Goal: Information Seeking & Learning: Learn about a topic

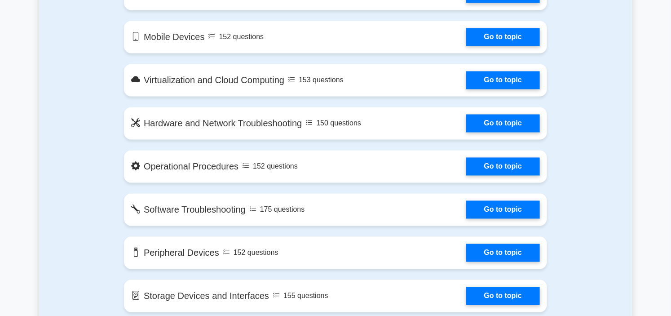
scroll to position [729, 0]
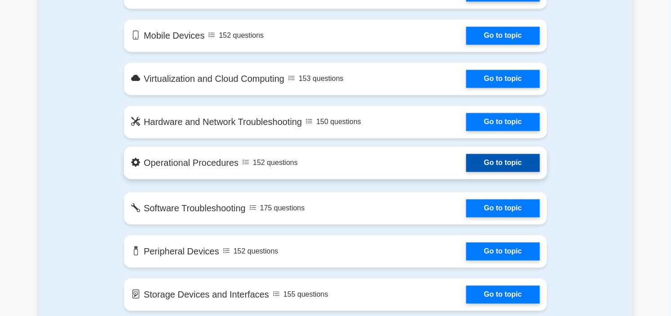
click at [467, 164] on link "Go to topic" at bounding box center [504, 163] width 74 height 18
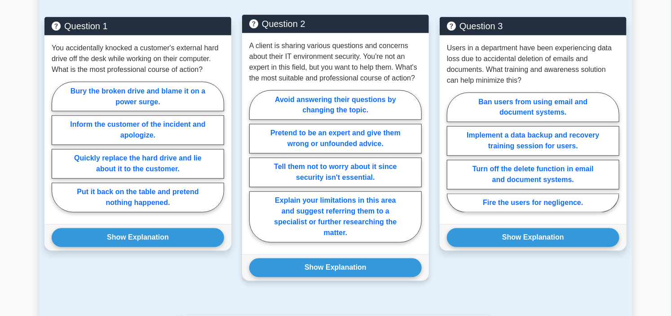
scroll to position [649, 0]
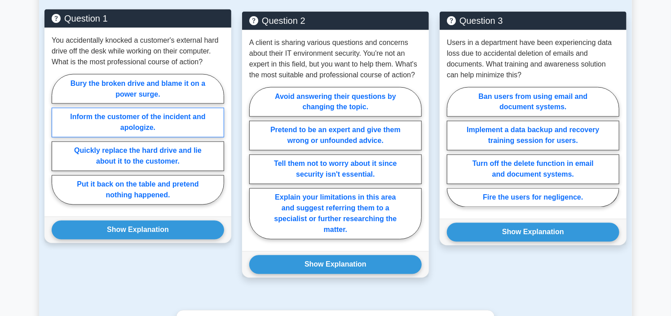
click at [151, 124] on label "Inform the customer of the incident and apologize." at bounding box center [138, 123] width 173 height 30
click at [58, 139] on input "Inform the customer of the incident and apologize." at bounding box center [55, 142] width 6 height 6
radio input "true"
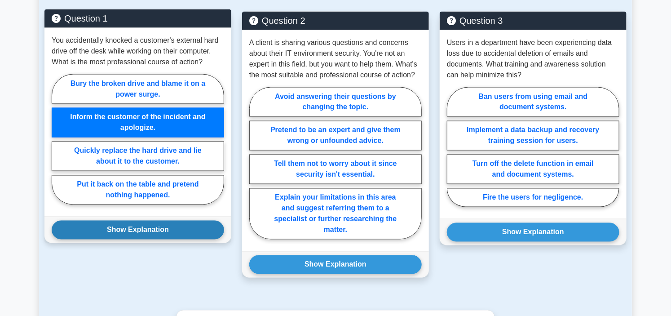
click at [178, 236] on button "Show Explanation" at bounding box center [138, 230] width 173 height 19
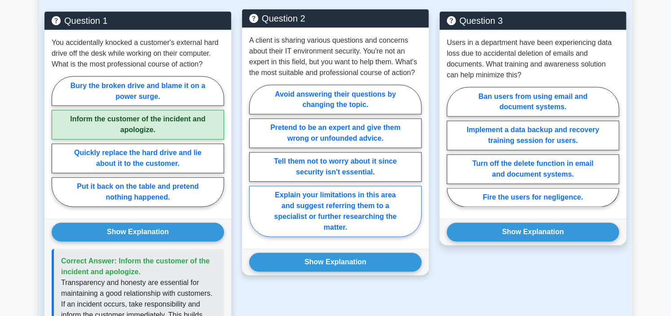
click at [351, 218] on label "Explain your limitations in this area and suggest referring them to a specialis…" at bounding box center [335, 211] width 173 height 51
click at [255, 167] on input "Explain your limitations in this area and suggest referring them to a specialis…" at bounding box center [252, 164] width 6 height 6
radio input "true"
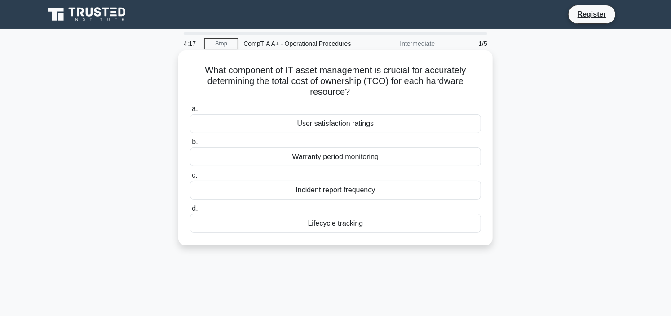
click at [338, 158] on div "Warranty period monitoring" at bounding box center [335, 156] width 291 height 19
click at [190, 145] on input "b. Warranty period monitoring" at bounding box center [190, 142] width 0 height 6
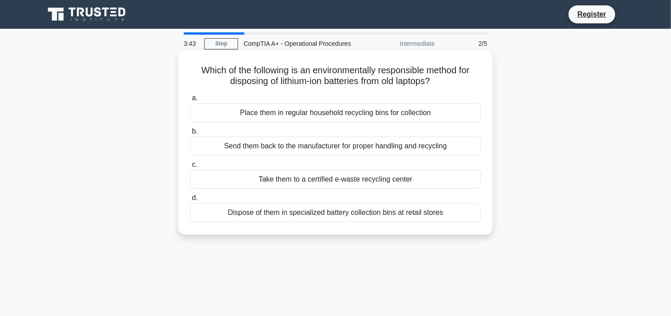
click at [331, 147] on div "Send them back to the manufacturer for proper handling and recycling" at bounding box center [335, 146] width 291 height 19
click at [190, 134] on input "b. Send them back to the manufacturer for proper handling and recycling" at bounding box center [190, 132] width 0 height 6
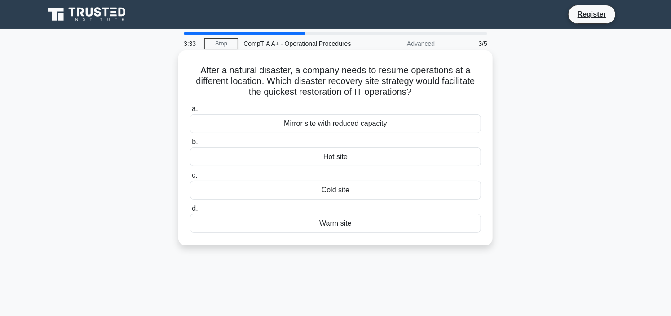
click at [357, 158] on div "Hot site" at bounding box center [335, 156] width 291 height 19
click at [190, 145] on input "b. Hot site" at bounding box center [190, 142] width 0 height 6
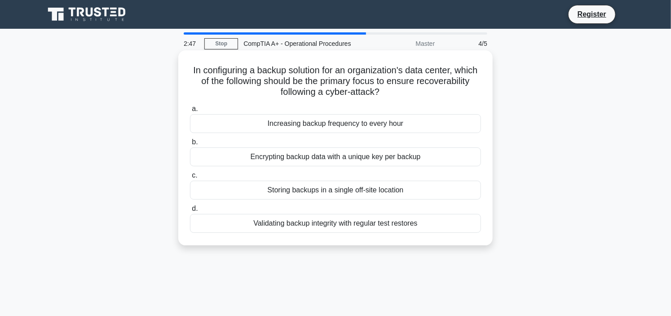
click at [332, 158] on div "Encrypting backup data with a unique key per backup" at bounding box center [335, 156] width 291 height 19
click at [190, 145] on input "b. Encrypting backup data with a unique key per backup" at bounding box center [190, 142] width 0 height 6
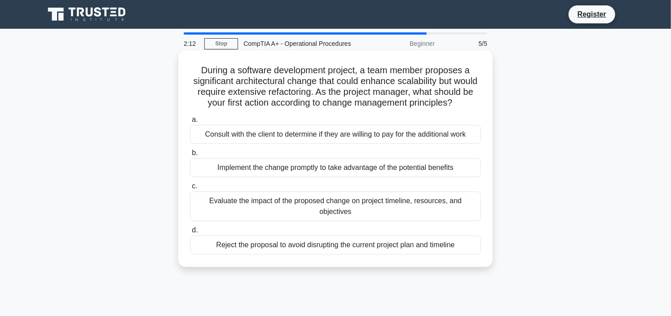
click at [316, 216] on div "Evaluate the impact of the proposed change on project timeline, resources, and …" at bounding box center [335, 206] width 291 height 30
click at [190, 189] on input "c. Evaluate the impact of the proposed change on project timeline, resources, a…" at bounding box center [190, 186] width 0 height 6
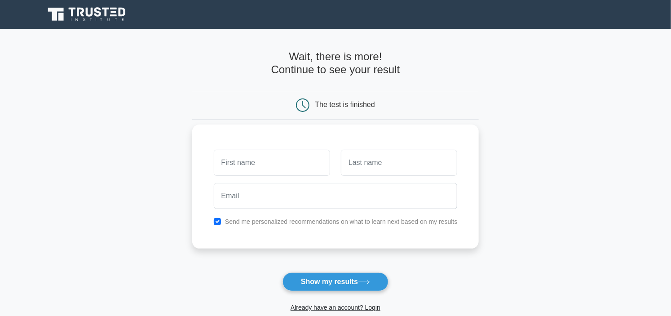
click at [307, 162] on input "text" at bounding box center [272, 163] width 116 height 26
type input "d"
type input "[PERSON_NAME]"
click at [374, 159] on input "text" at bounding box center [399, 163] width 116 height 26
type input "Kabeya"
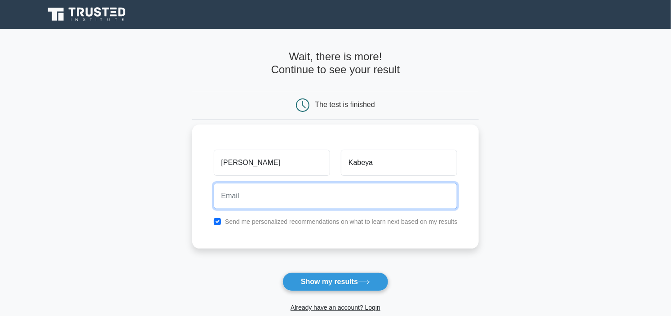
click at [326, 205] on input "email" at bounding box center [336, 196] width 244 height 26
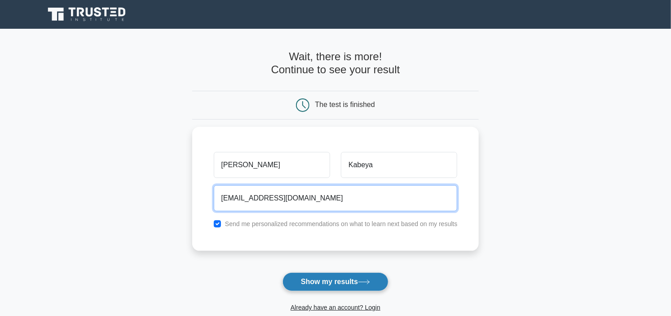
type input "[EMAIL_ADDRESS][DOMAIN_NAME]"
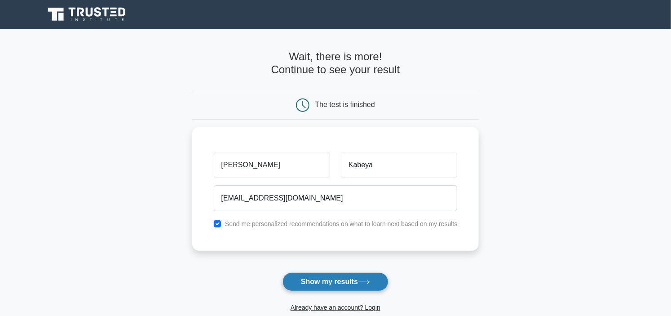
click at [312, 275] on button "Show my results" at bounding box center [336, 281] width 106 height 19
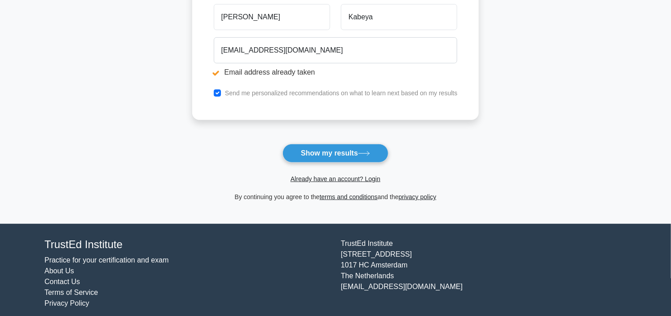
scroll to position [186, 0]
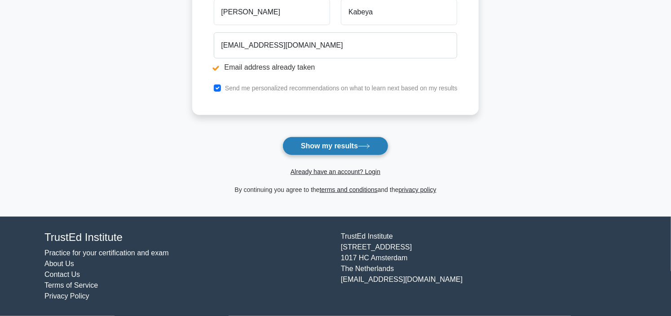
click at [353, 147] on button "Show my results" at bounding box center [336, 146] width 106 height 19
click at [334, 172] on link "Already have an account? Login" at bounding box center [336, 171] width 90 height 7
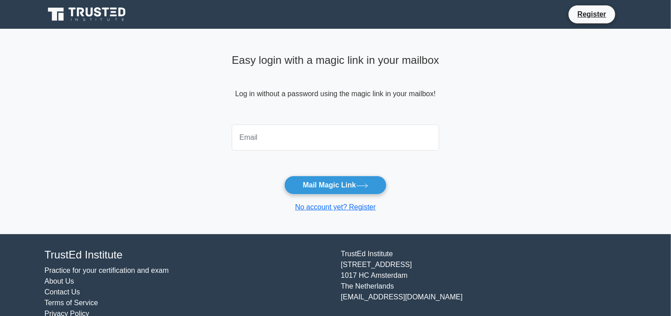
click at [289, 138] on input "email" at bounding box center [336, 137] width 208 height 26
type input "[EMAIL_ADDRESS][DOMAIN_NAME]"
click at [372, 185] on button "Mail Magic Link" at bounding box center [335, 185] width 102 height 19
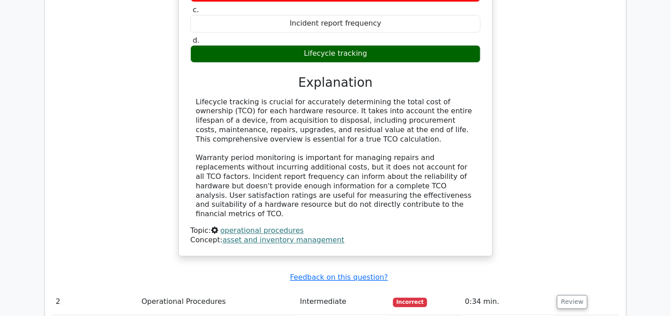
scroll to position [899, 0]
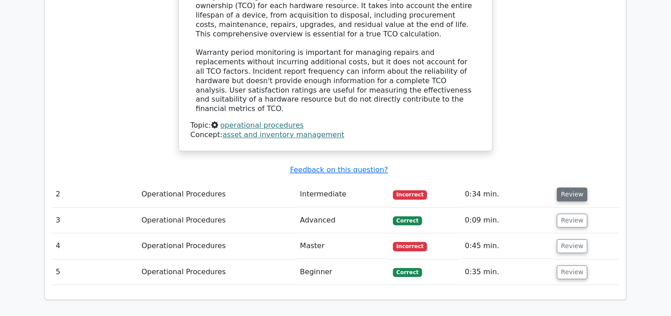
click at [568, 187] on button "Review" at bounding box center [572, 194] width 31 height 14
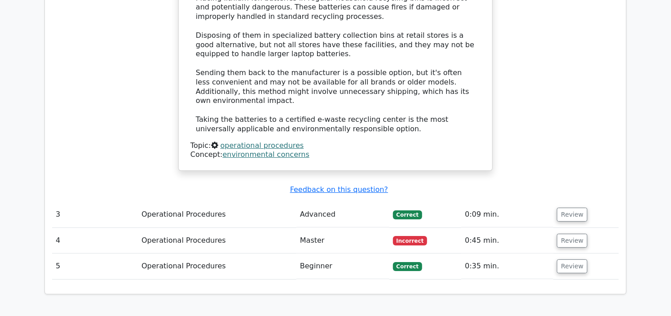
scroll to position [1448, 0]
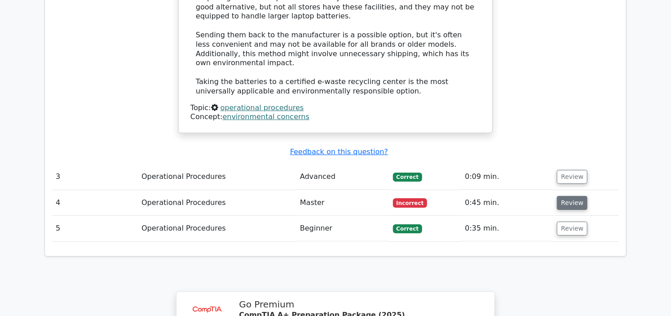
click at [565, 196] on button "Review" at bounding box center [572, 203] width 31 height 14
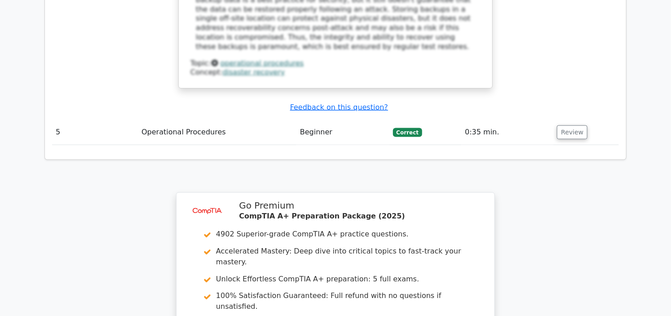
scroll to position [2151, 0]
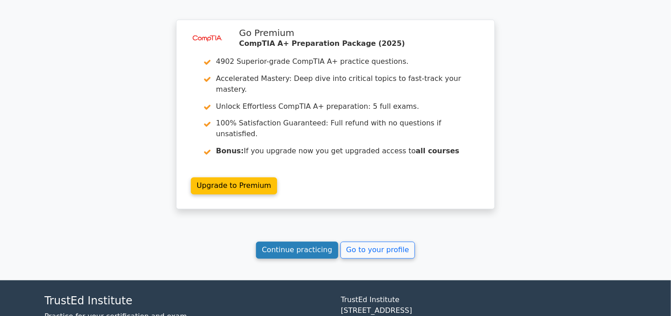
click at [325, 242] on link "Continue practicing" at bounding box center [297, 250] width 82 height 17
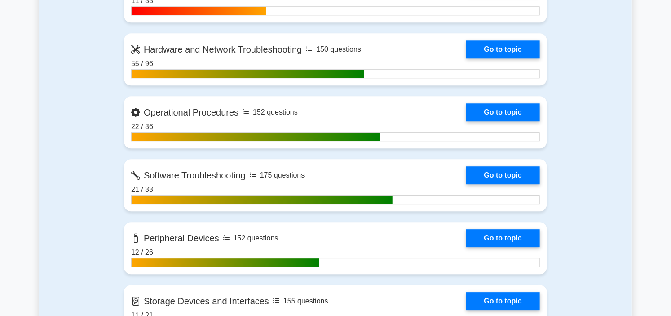
scroll to position [1049, 0]
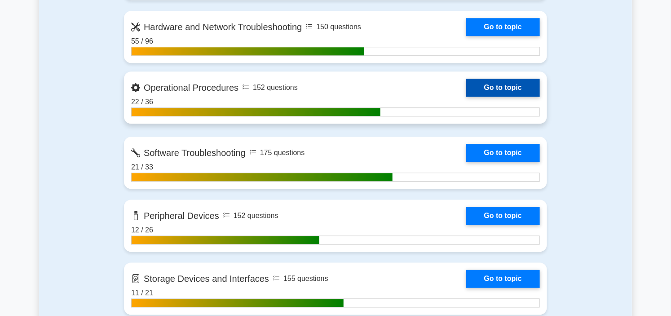
click at [467, 94] on link "Go to topic" at bounding box center [504, 88] width 74 height 18
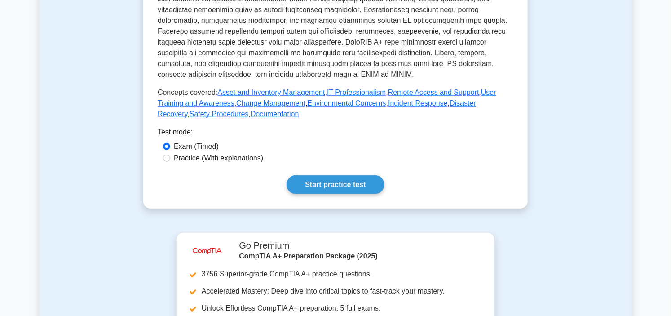
scroll to position [299, 0]
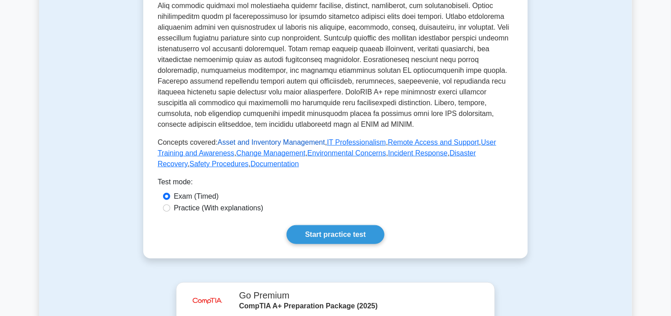
click at [258, 140] on link "Asset and Inventory Management" at bounding box center [271, 142] width 107 height 8
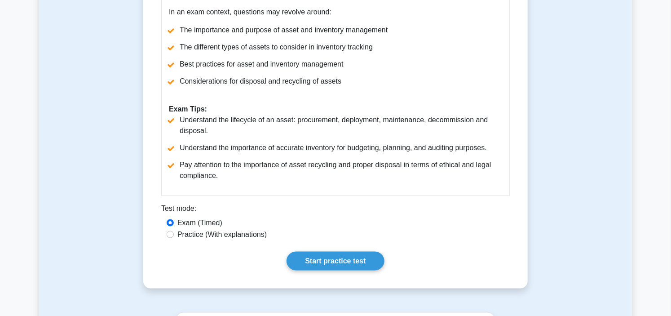
scroll to position [451, 0]
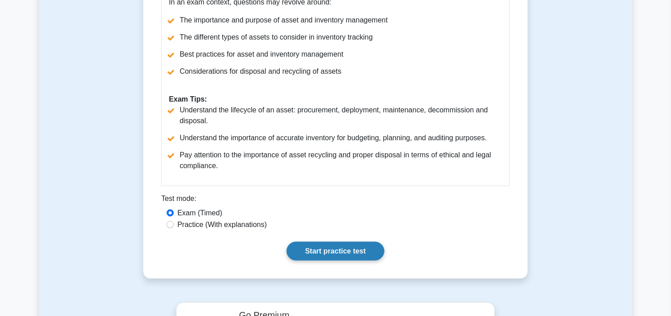
click at [358, 261] on link "Start practice test" at bounding box center [336, 251] width 98 height 19
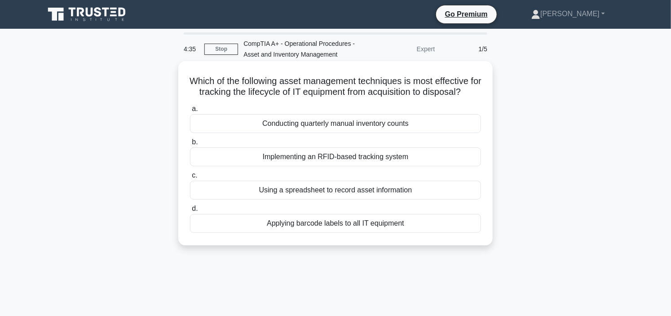
click at [345, 133] on div "Conducting quarterly manual inventory counts" at bounding box center [335, 123] width 291 height 19
click at [190, 112] on input "a. Conducting quarterly manual inventory counts" at bounding box center [190, 109] width 0 height 6
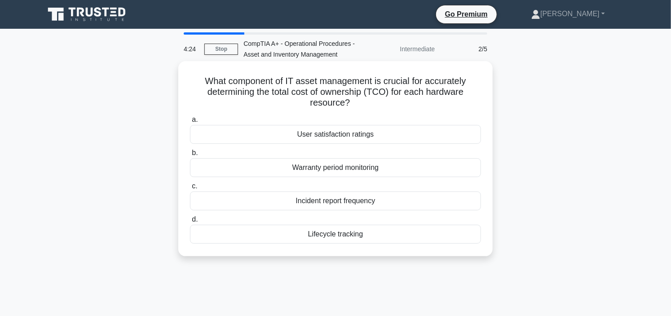
click at [342, 233] on div "Lifecycle tracking" at bounding box center [335, 234] width 291 height 19
click at [190, 222] on input "d. Lifecycle tracking" at bounding box center [190, 220] width 0 height 6
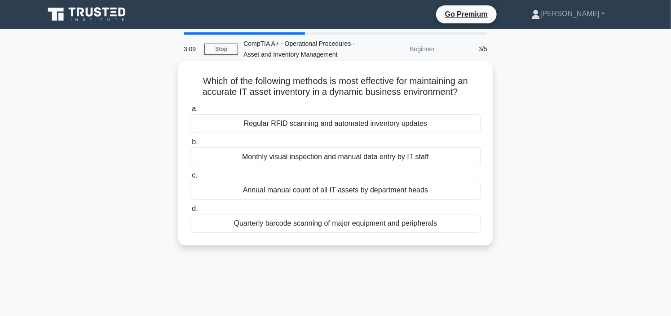
click at [339, 124] on div "Regular RFID scanning and automated inventory updates" at bounding box center [335, 123] width 291 height 19
click at [190, 112] on input "a. Regular RFID scanning and automated inventory updates" at bounding box center [190, 109] width 0 height 6
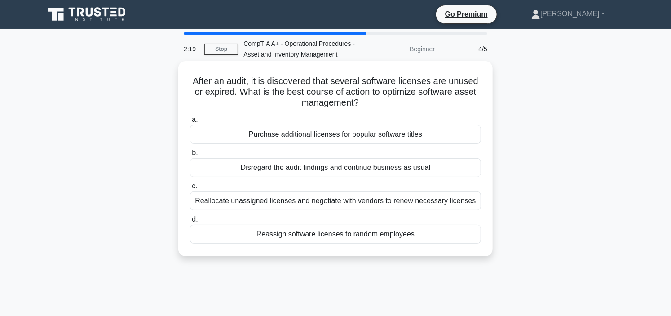
click at [317, 202] on div "Reallocate unassigned licenses and negotiate with vendors to renew necessary li…" at bounding box center [335, 200] width 291 height 19
click at [190, 189] on input "c. Reallocate unassigned licenses and negotiate with vendors to renew necessary…" at bounding box center [190, 186] width 0 height 6
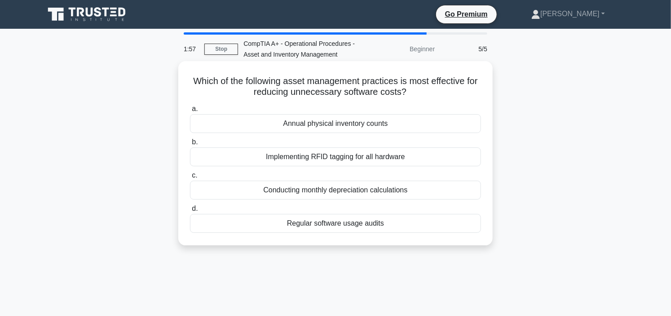
click at [356, 194] on div "Conducting monthly depreciation calculations" at bounding box center [335, 190] width 291 height 19
click at [190, 178] on input "c. Conducting monthly depreciation calculations" at bounding box center [190, 176] width 0 height 6
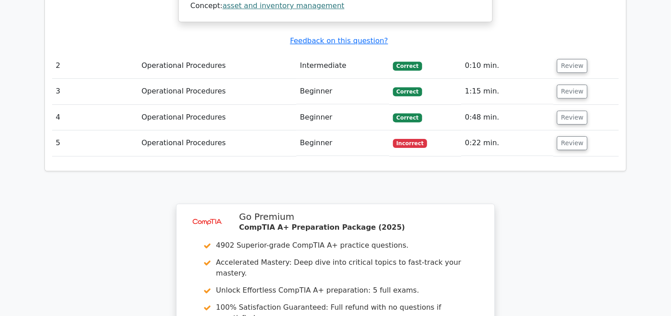
scroll to position [1148, 0]
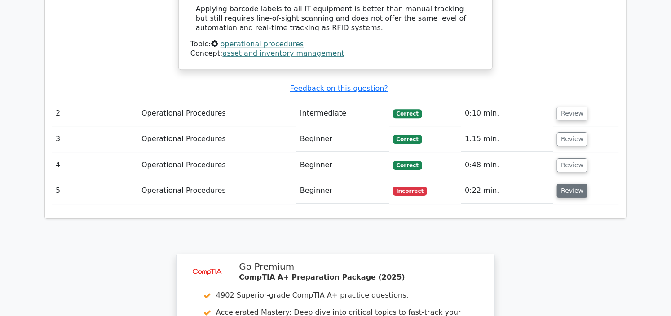
click at [558, 184] on button "Review" at bounding box center [572, 191] width 31 height 14
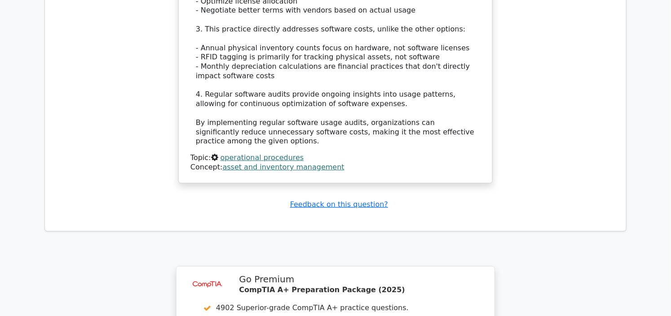
scroll to position [1895, 0]
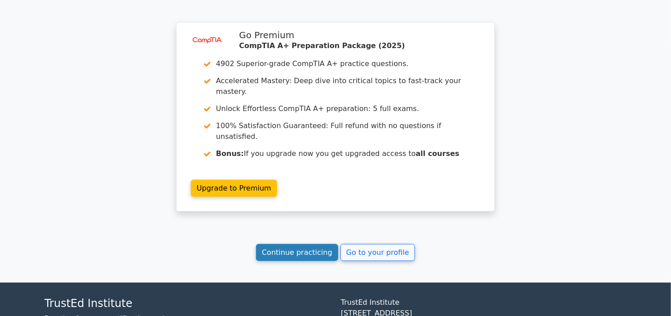
click at [318, 244] on link "Continue practicing" at bounding box center [297, 252] width 82 height 17
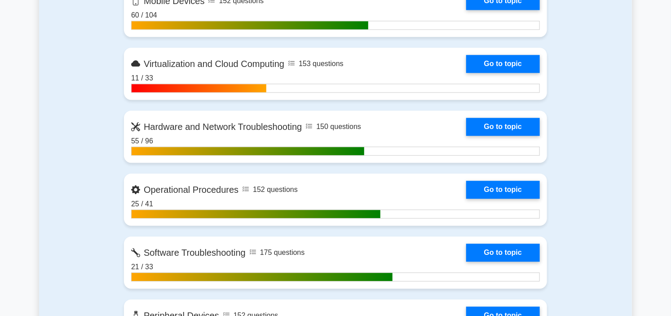
click at [467, 181] on link "Go to topic" at bounding box center [504, 190] width 74 height 18
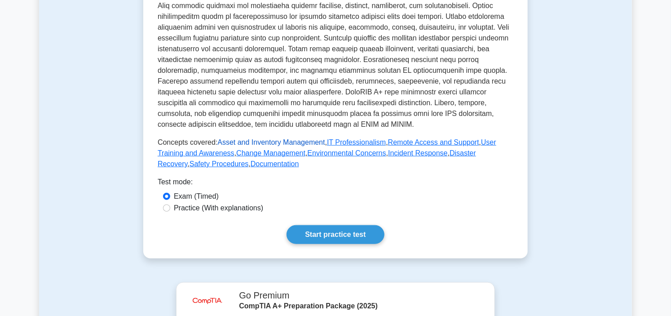
click at [260, 142] on link "Asset and Inventory Management" at bounding box center [271, 142] width 107 height 8
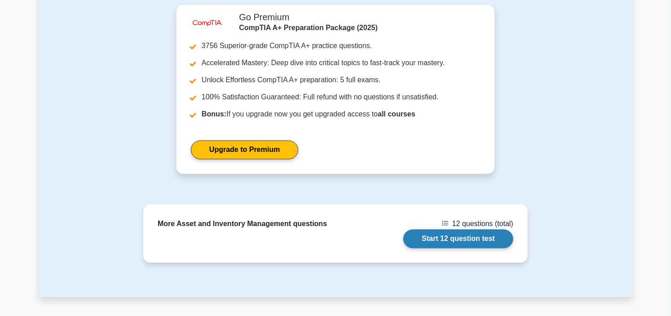
click at [474, 249] on link "Start 12 question test" at bounding box center [459, 239] width 110 height 19
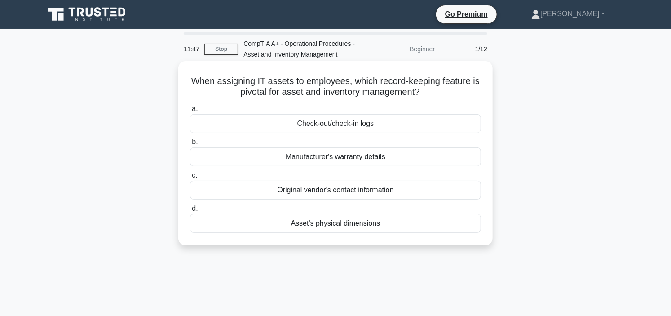
click at [347, 124] on div "Check-out/check-in logs" at bounding box center [335, 123] width 291 height 19
click at [190, 112] on input "a. Check-out/check-in logs" at bounding box center [190, 109] width 0 height 6
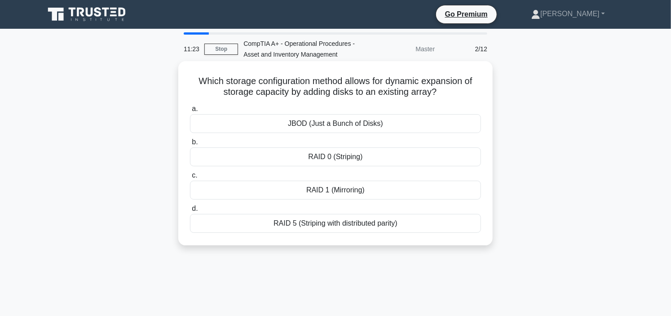
click at [419, 221] on div "RAID 5 (Striping with distributed parity)" at bounding box center [335, 223] width 291 height 19
click at [190, 212] on input "d. RAID 5 (Striping with distributed parity)" at bounding box center [190, 209] width 0 height 6
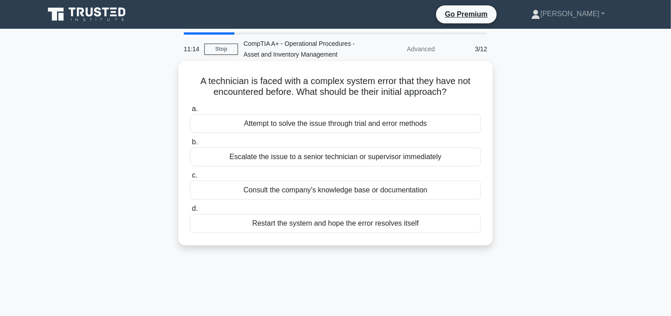
click at [354, 159] on div "Escalate the issue to a senior technician or supervisor immediately" at bounding box center [335, 156] width 291 height 19
click at [190, 145] on input "b. Escalate the issue to a senior technician or supervisor immediately" at bounding box center [190, 142] width 0 height 6
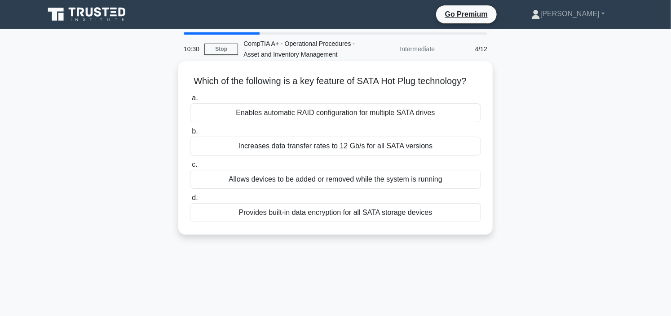
click at [367, 122] on div "Enables automatic RAID configuration for multiple SATA drives" at bounding box center [335, 112] width 291 height 19
click at [190, 101] on input "a. Enables automatic RAID configuration for multiple SATA drives" at bounding box center [190, 98] width 0 height 6
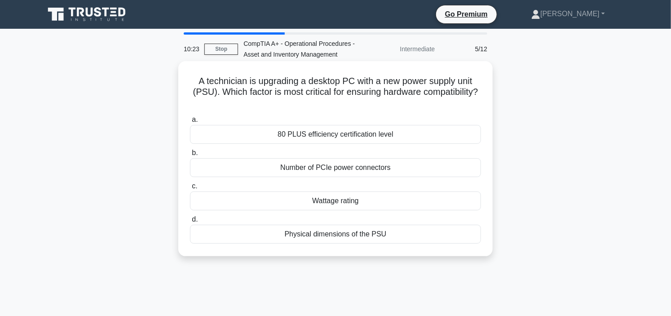
click at [366, 200] on div "Wattage rating" at bounding box center [335, 200] width 291 height 19
click at [190, 189] on input "c. Wattage rating" at bounding box center [190, 186] width 0 height 6
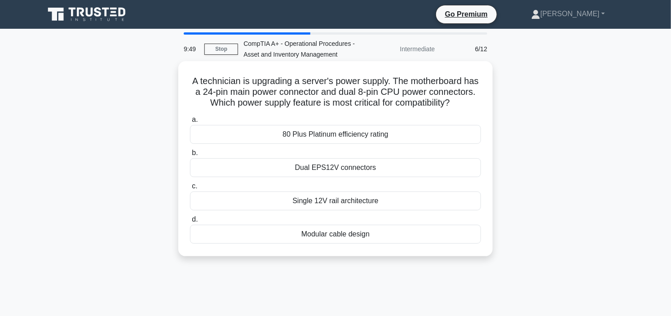
click at [347, 210] on div "Single 12V rail architecture" at bounding box center [335, 200] width 291 height 19
click at [190, 189] on input "c. Single 12V rail architecture" at bounding box center [190, 186] width 0 height 6
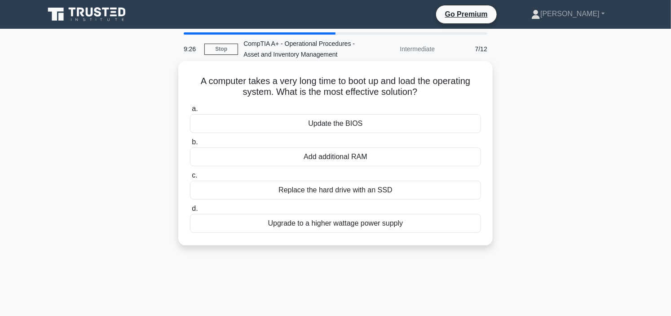
click at [334, 124] on div "Update the BIOS" at bounding box center [335, 123] width 291 height 19
click at [190, 112] on input "a. Update the BIOS" at bounding box center [190, 109] width 0 height 6
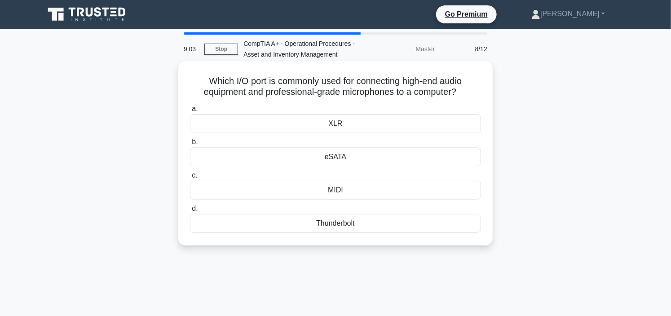
click at [335, 192] on div "MIDI" at bounding box center [335, 190] width 291 height 19
click at [190, 178] on input "c. MIDI" at bounding box center [190, 176] width 0 height 6
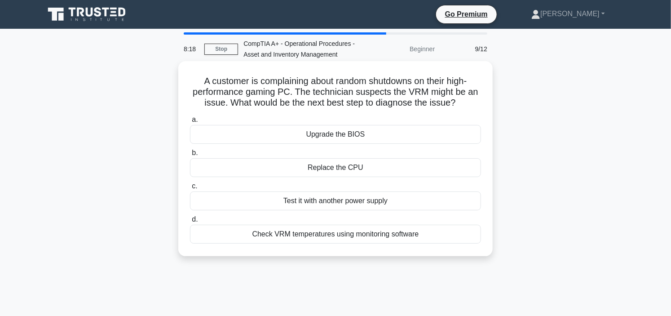
click at [353, 199] on div "Test it with another power supply" at bounding box center [335, 200] width 291 height 19
click at [190, 189] on input "c. Test it with another power supply" at bounding box center [190, 186] width 0 height 6
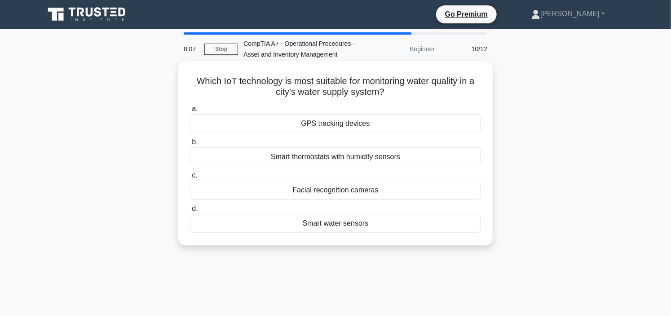
click at [409, 156] on div "Smart thermostats with humidity sensors" at bounding box center [335, 156] width 291 height 19
click at [190, 145] on input "b. Smart thermostats with humidity sensors" at bounding box center [190, 142] width 0 height 6
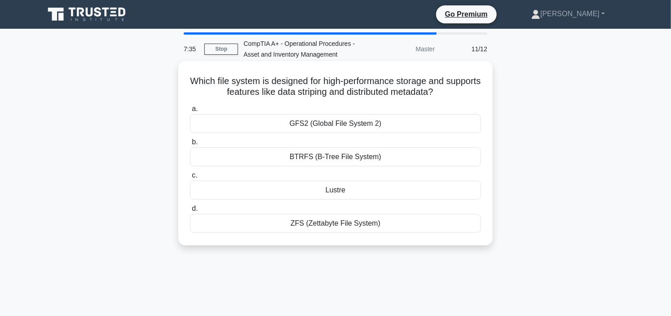
click at [391, 187] on div "Lustre" at bounding box center [335, 190] width 291 height 19
click at [190, 178] on input "c. Lustre" at bounding box center [190, 176] width 0 height 6
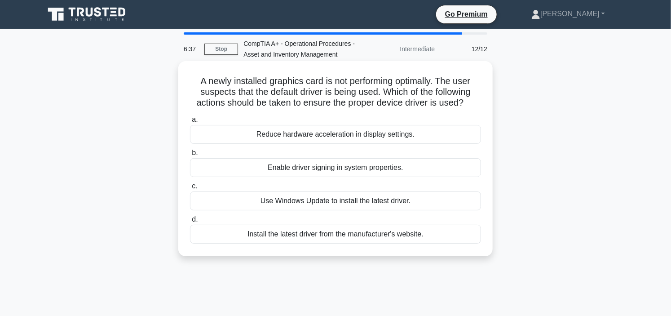
click at [342, 169] on div "Enable driver signing in system properties." at bounding box center [335, 167] width 291 height 19
click at [190, 156] on input "b. Enable driver signing in system properties." at bounding box center [190, 153] width 0 height 6
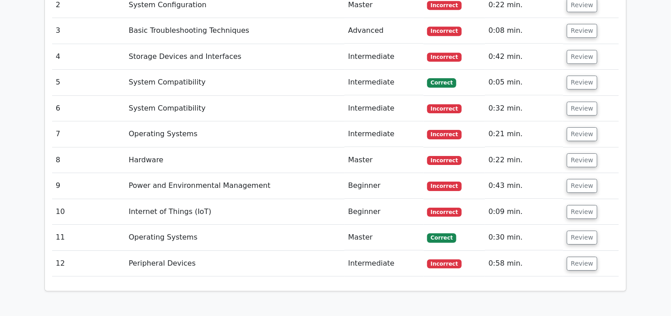
scroll to position [1248, 0]
click at [589, 256] on button "Review" at bounding box center [582, 263] width 31 height 14
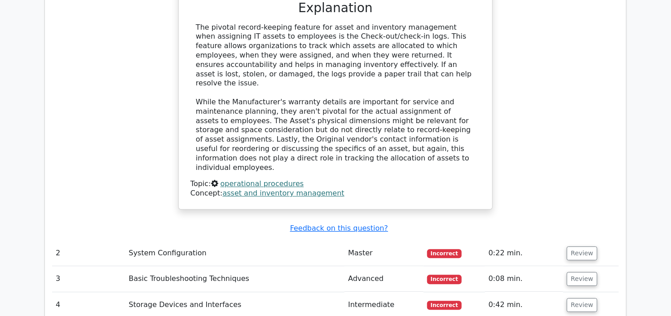
scroll to position [999, 0]
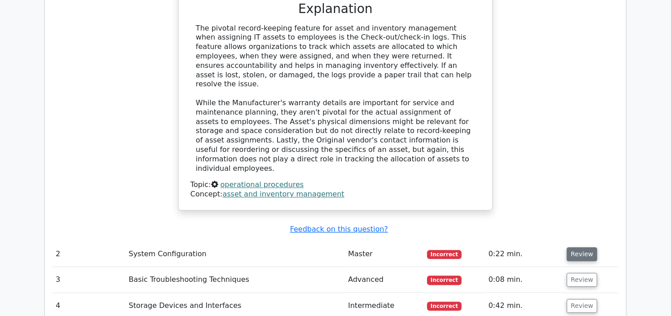
click at [581, 247] on button "Review" at bounding box center [582, 254] width 31 height 14
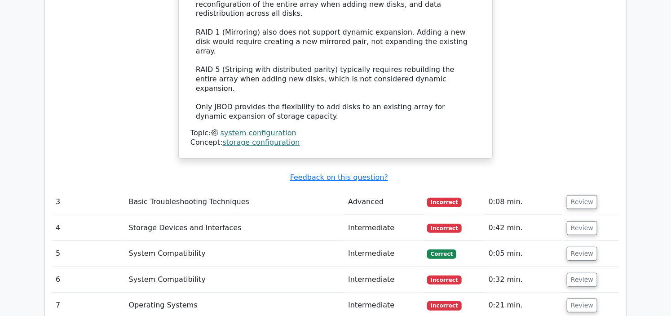
scroll to position [1548, 0]
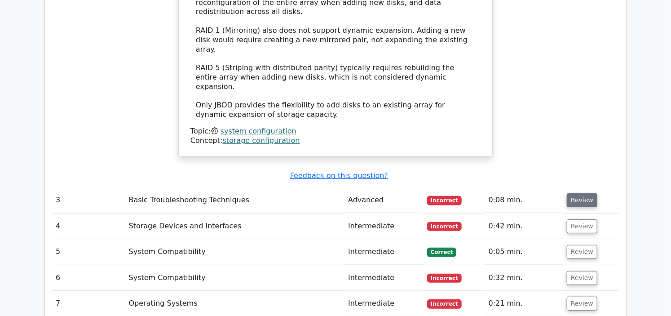
click at [572, 193] on button "Review" at bounding box center [582, 200] width 31 height 14
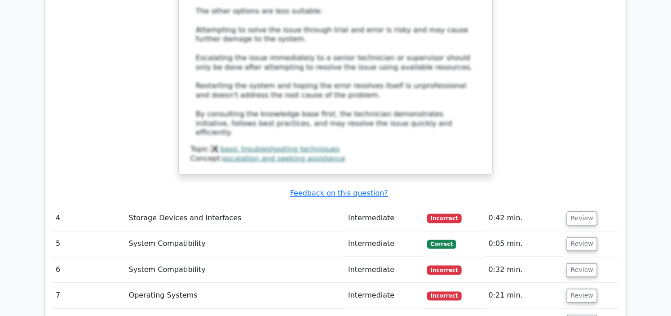
scroll to position [2097, 0]
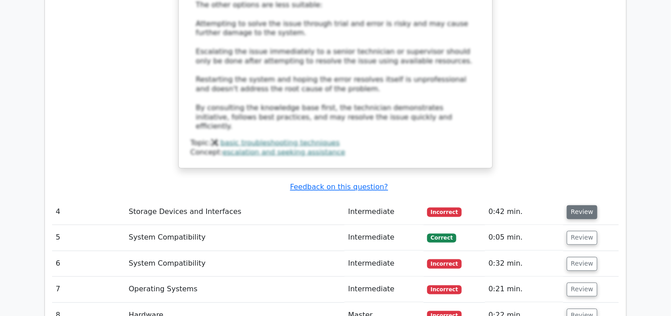
click at [582, 205] on button "Review" at bounding box center [582, 212] width 31 height 14
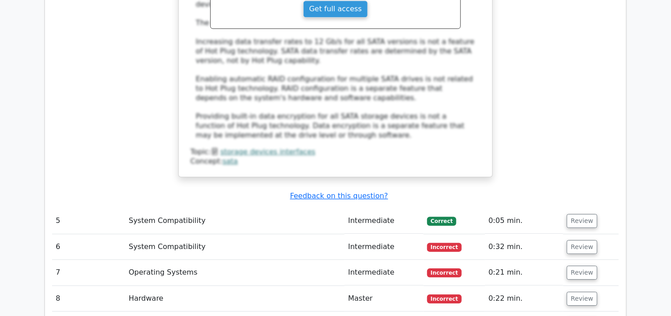
scroll to position [2596, 0]
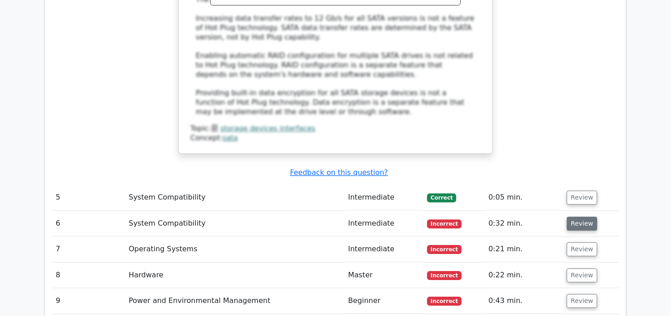
click at [578, 217] on button "Review" at bounding box center [582, 224] width 31 height 14
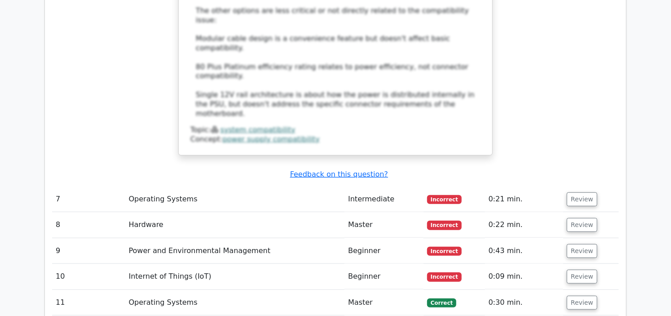
scroll to position [3196, 0]
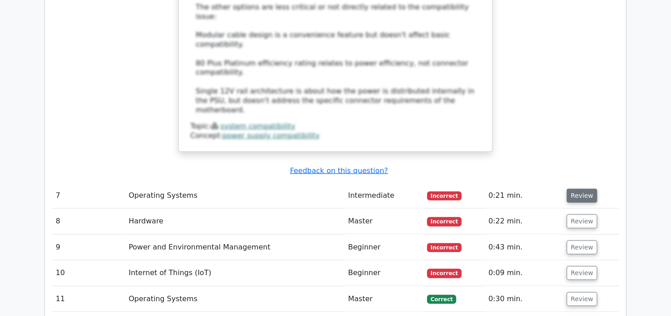
click at [578, 189] on button "Review" at bounding box center [582, 196] width 31 height 14
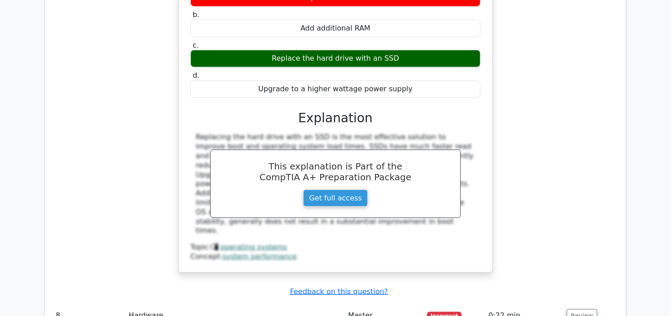
scroll to position [3445, 0]
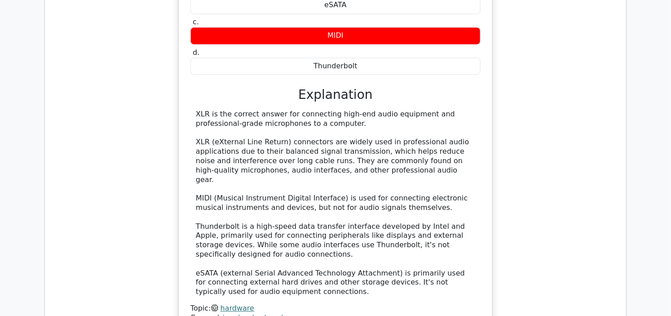
scroll to position [3895, 0]
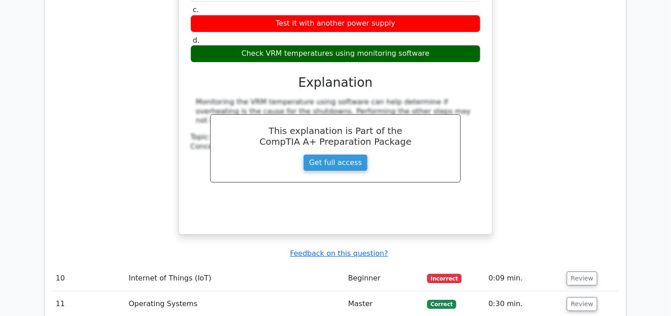
scroll to position [4394, 0]
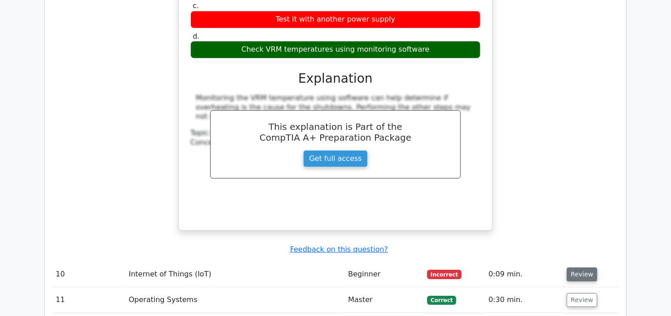
click at [591, 267] on button "Review" at bounding box center [582, 274] width 31 height 14
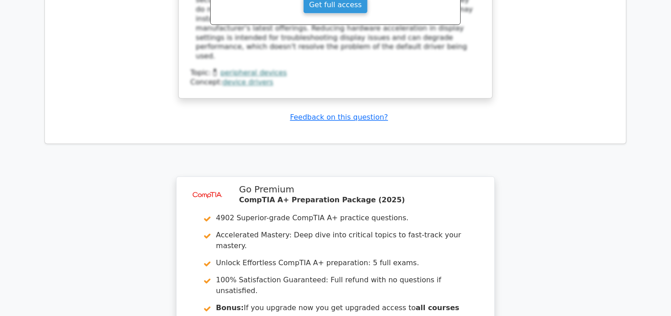
scroll to position [5498, 0]
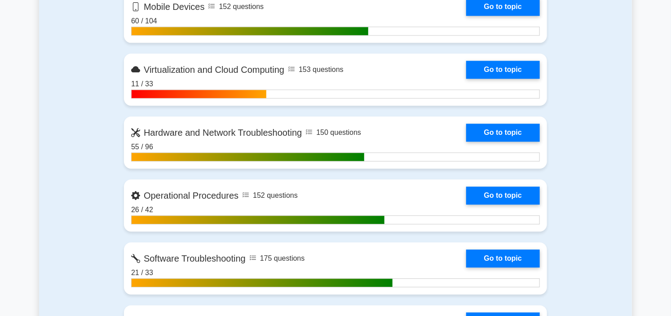
scroll to position [949, 0]
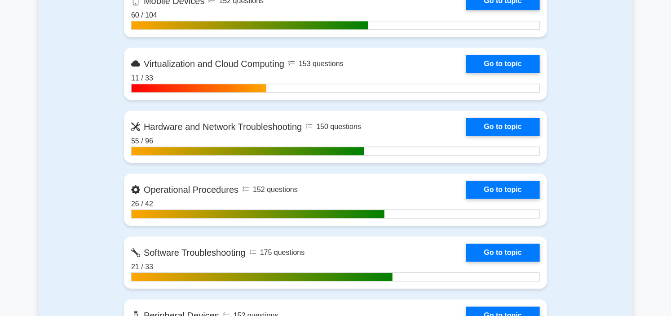
click at [467, 181] on link "Go to topic" at bounding box center [504, 190] width 74 height 18
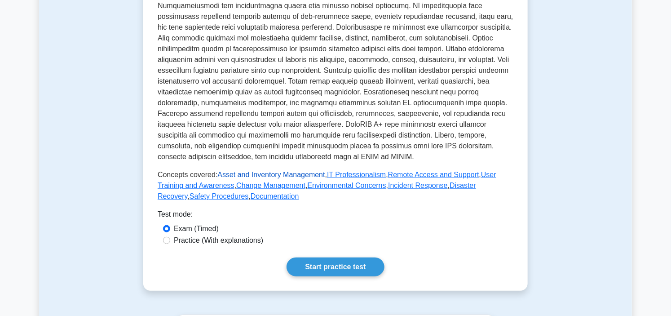
scroll to position [249, 0]
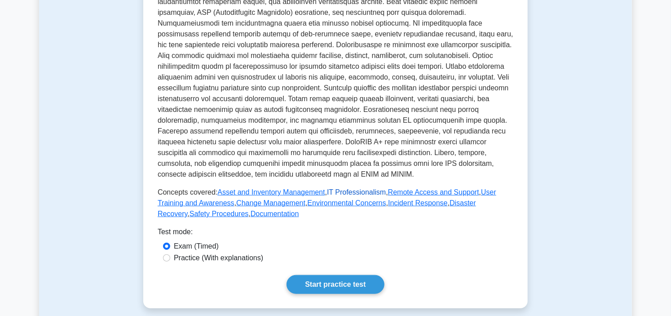
click at [338, 194] on link "IT Professionalism" at bounding box center [356, 192] width 59 height 8
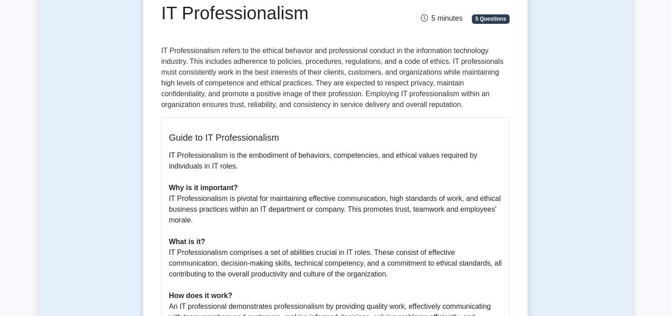
scroll to position [105, 0]
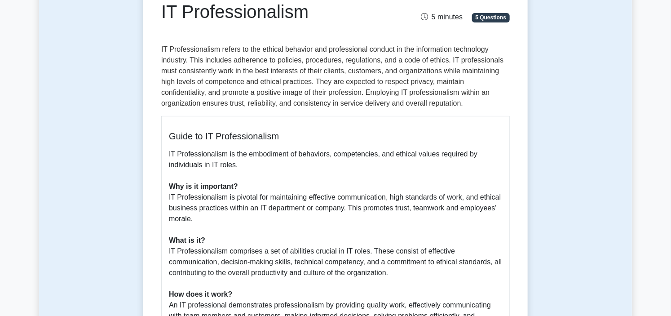
click at [173, 187] on b "Why is it important?" at bounding box center [203, 186] width 69 height 8
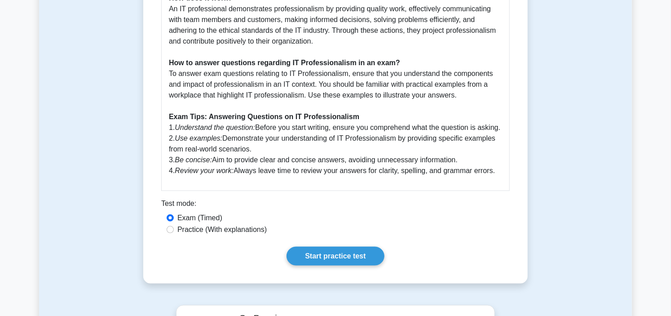
scroll to position [396, 0]
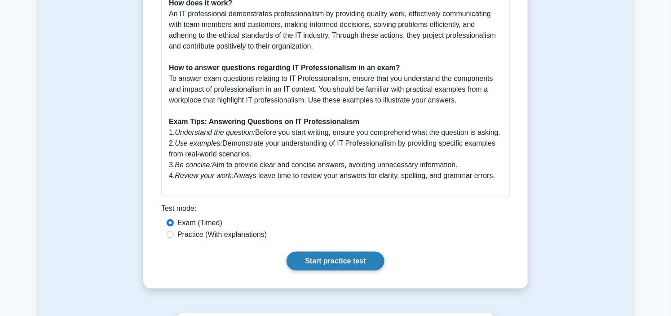
click at [354, 257] on link "Start practice test" at bounding box center [336, 261] width 98 height 19
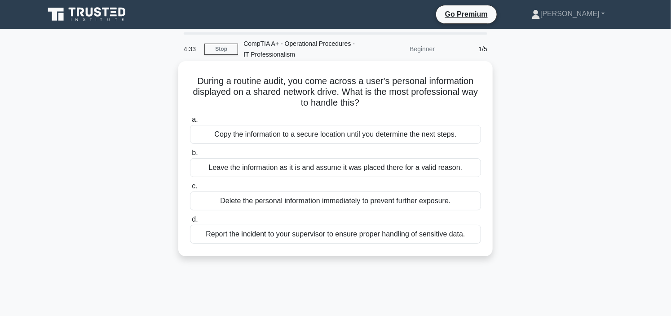
click at [329, 236] on div "Report the incident to your supervisor to ensure proper handling of sensitive d…" at bounding box center [335, 234] width 291 height 19
click at [190, 222] on input "d. Report the incident to your supervisor to ensure proper handling of sensitiv…" at bounding box center [190, 220] width 0 height 6
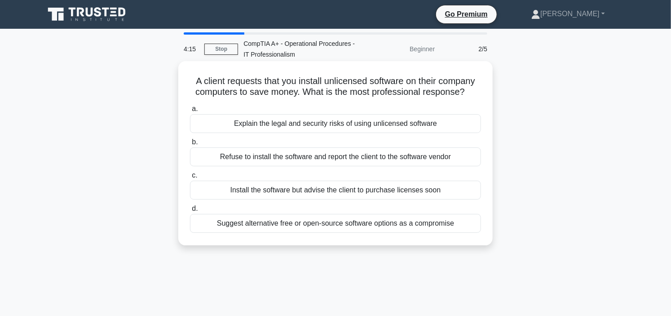
click at [334, 124] on div "Explain the legal and security risks of using unlicensed software" at bounding box center [335, 123] width 291 height 19
click at [190, 112] on input "a. Explain the legal and security risks of using unlicensed software" at bounding box center [190, 109] width 0 height 6
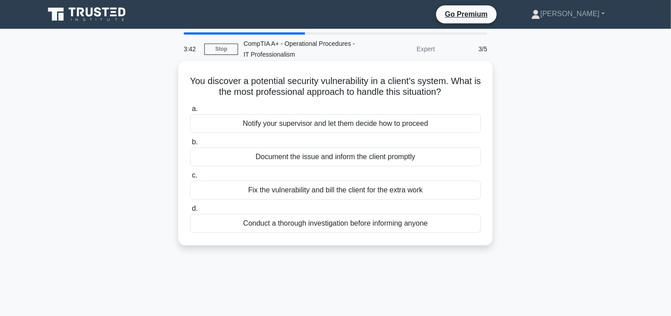
click at [324, 156] on div "Document the issue and inform the client promptly" at bounding box center [335, 156] width 291 height 19
click at [190, 145] on input "b. Document the issue and inform the client promptly" at bounding box center [190, 142] width 0 height 6
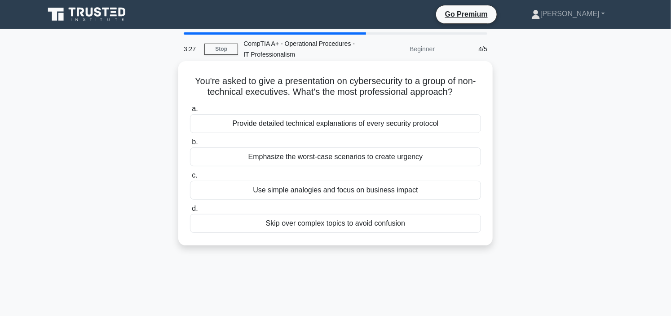
click at [334, 124] on div "Provide detailed technical explanations of every security protocol" at bounding box center [335, 123] width 291 height 19
click at [190, 112] on input "a. Provide detailed technical explanations of every security protocol" at bounding box center [190, 109] width 0 height 6
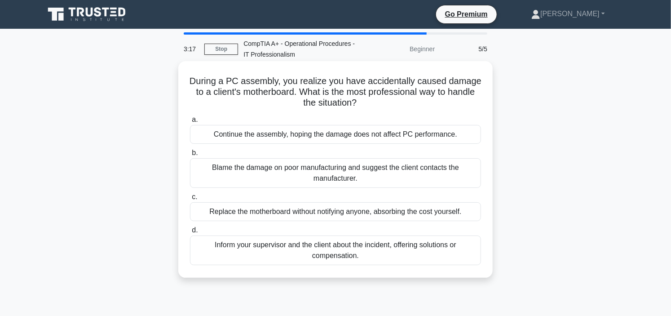
click at [361, 249] on div "Inform your supervisor and the client about the incident, offering solutions or…" at bounding box center [335, 251] width 291 height 30
click at [190, 233] on input "d. Inform your supervisor and the client about the incident, offering solutions…" at bounding box center [190, 230] width 0 height 6
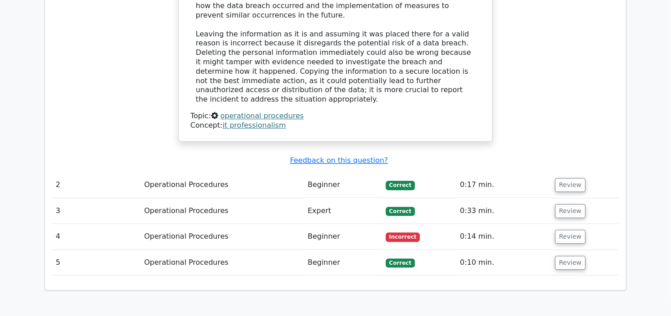
scroll to position [949, 0]
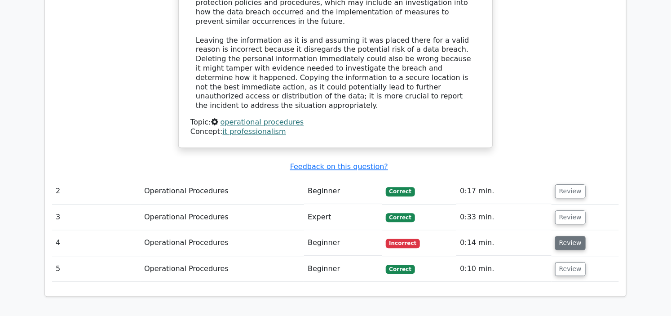
click at [556, 236] on button "Review" at bounding box center [571, 243] width 31 height 14
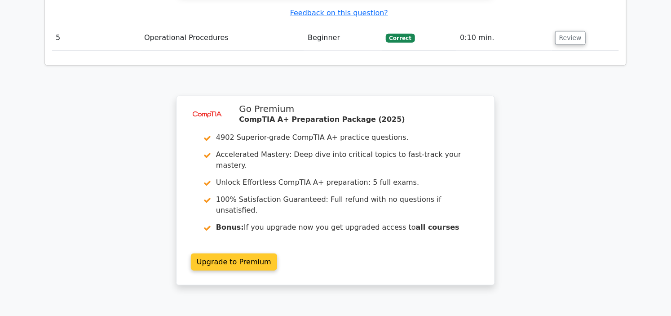
scroll to position [1688, 0]
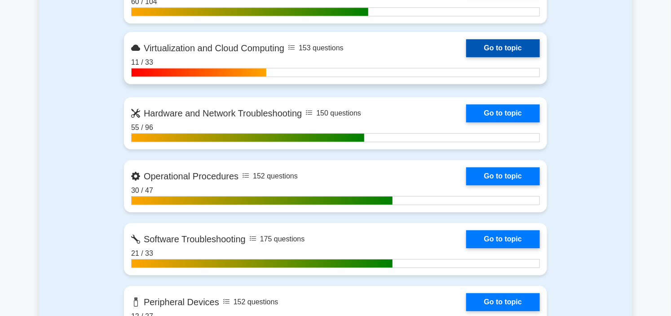
scroll to position [999, 0]
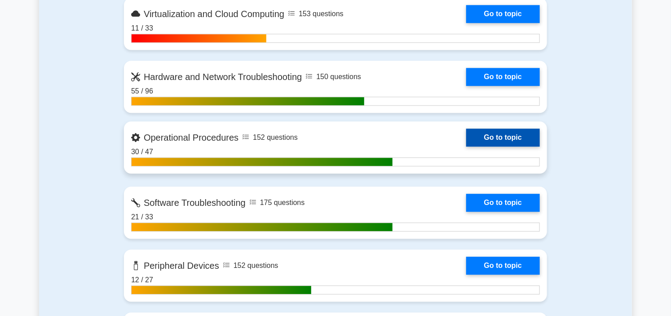
click at [467, 140] on link "Go to topic" at bounding box center [504, 138] width 74 height 18
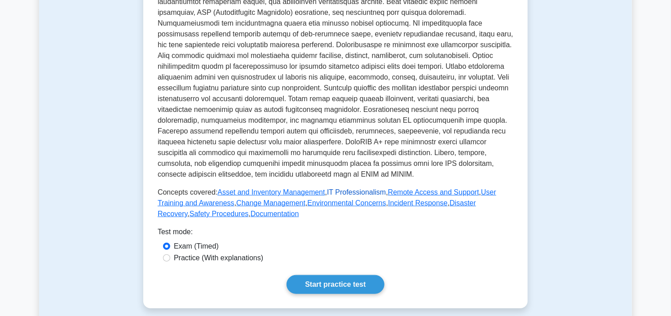
click at [329, 192] on link "IT Professionalism" at bounding box center [356, 192] width 59 height 8
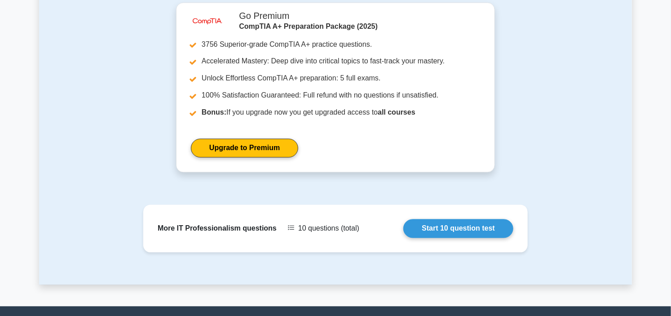
scroll to position [695, 0]
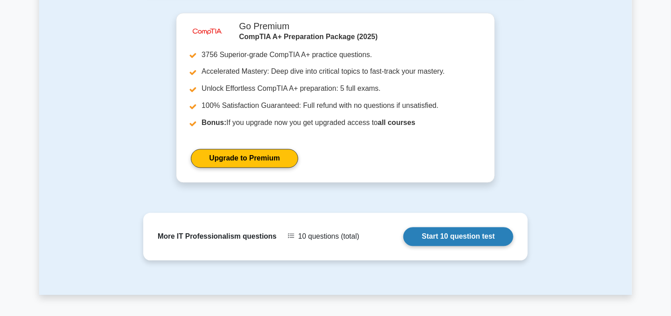
click at [458, 239] on link "Start 10 question test" at bounding box center [459, 236] width 110 height 19
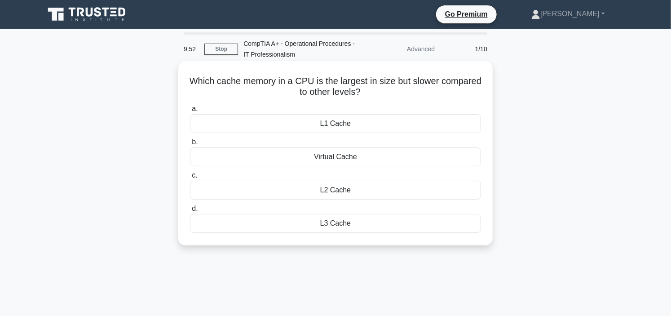
click at [380, 123] on div "L1 Cache" at bounding box center [335, 123] width 291 height 19
click at [190, 112] on input "a. L1 Cache" at bounding box center [190, 109] width 0 height 6
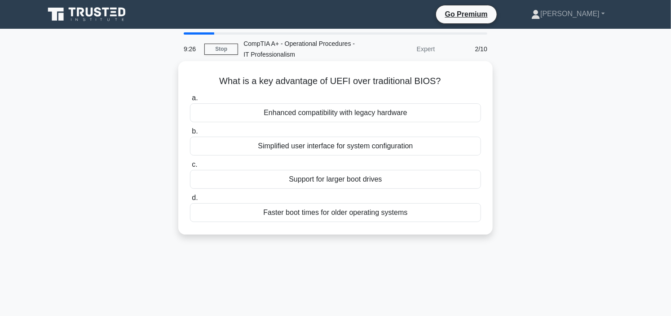
click at [338, 182] on div "Support for larger boot drives" at bounding box center [335, 179] width 291 height 19
click at [190, 168] on input "c. Support for larger boot drives" at bounding box center [190, 165] width 0 height 6
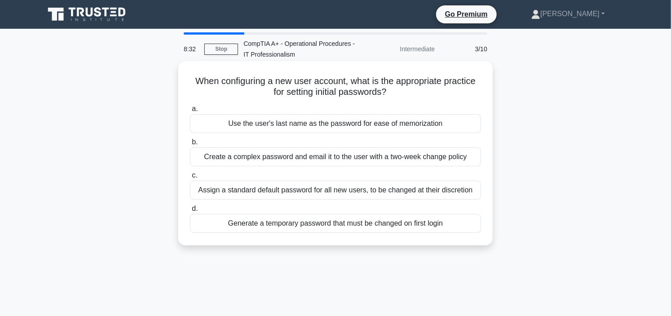
click at [343, 159] on div "Create a complex password and email it to the user with a two-week change policy" at bounding box center [335, 156] width 291 height 19
click at [190, 145] on input "b. Create a complex password and email it to the user with a two-week change po…" at bounding box center [190, 142] width 0 height 6
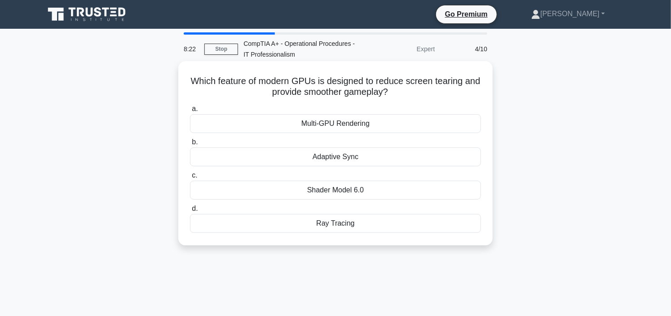
click at [379, 124] on div "Multi-GPU Rendering" at bounding box center [335, 123] width 291 height 19
click at [190, 112] on input "a. Multi-GPU Rendering" at bounding box center [190, 109] width 0 height 6
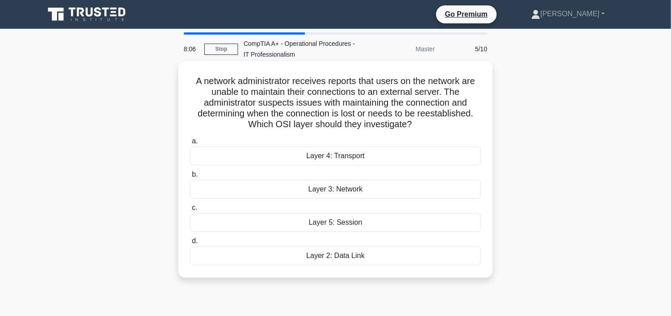
click at [340, 191] on div "Layer 3: Network" at bounding box center [335, 189] width 291 height 19
click at [190, 178] on input "b. Layer 3: Network" at bounding box center [190, 175] width 0 height 6
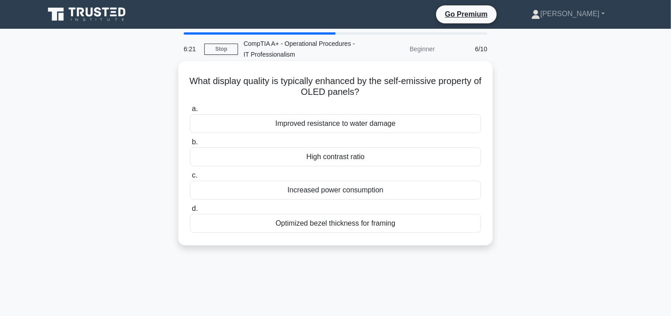
click at [364, 223] on div "Optimized bezel thickness for framing" at bounding box center [335, 223] width 291 height 19
click at [190, 212] on input "d. Optimized bezel thickness for framing" at bounding box center [190, 209] width 0 height 6
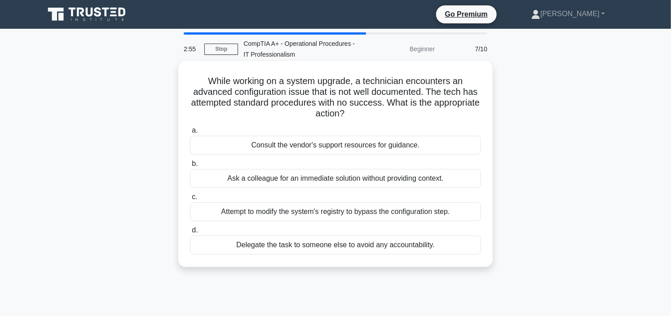
click at [338, 145] on div "Consult the vendor's support resources for guidance." at bounding box center [335, 145] width 291 height 19
click at [190, 133] on input "a. Consult the vendor's support resources for guidance." at bounding box center [190, 131] width 0 height 6
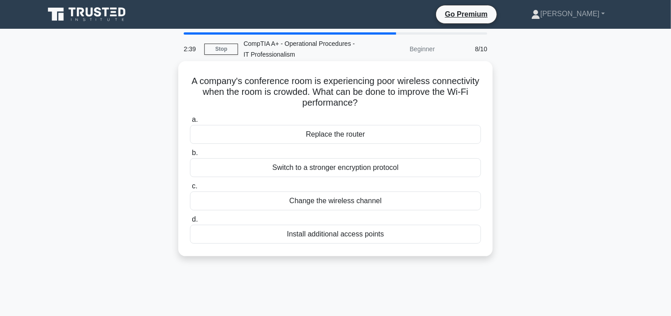
click at [388, 199] on div "Change the wireless channel" at bounding box center [335, 200] width 291 height 19
click at [190, 189] on input "c. Change the wireless channel" at bounding box center [190, 186] width 0 height 6
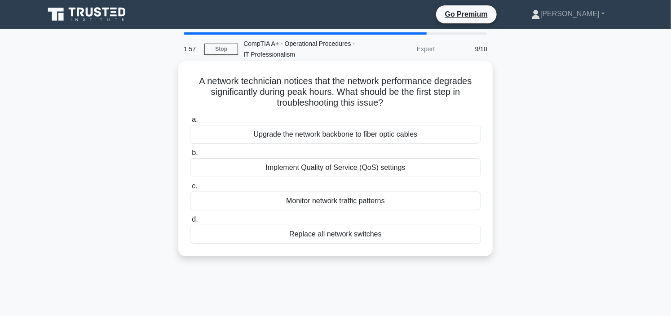
click at [354, 204] on div "Monitor network traffic patterns" at bounding box center [335, 200] width 291 height 19
click at [190, 189] on input "c. Monitor network traffic patterns" at bounding box center [190, 186] width 0 height 6
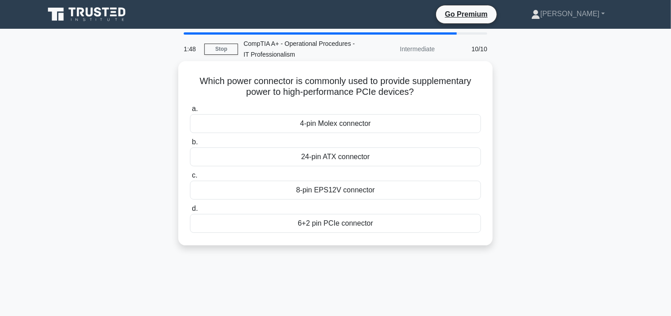
click at [358, 158] on div "24-pin ATX connector" at bounding box center [335, 156] width 291 height 19
click at [190, 145] on input "b. 24-pin ATX connector" at bounding box center [190, 142] width 0 height 6
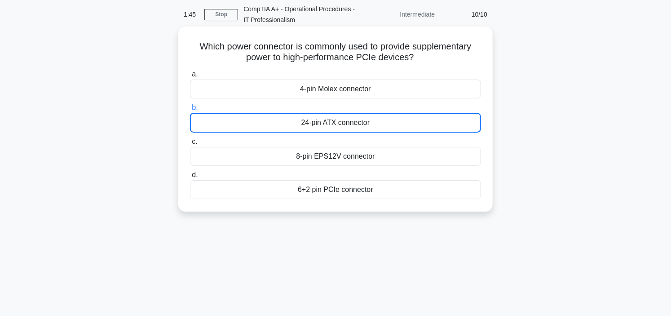
scroll to position [129, 0]
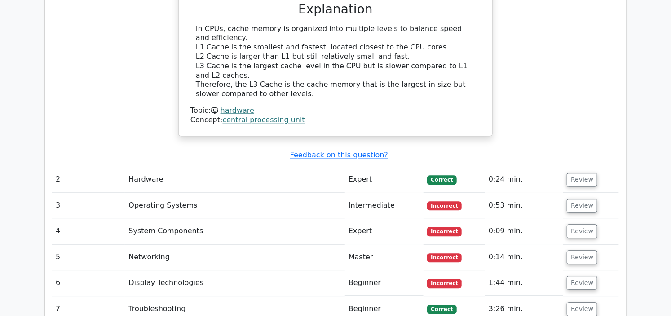
scroll to position [949, 0]
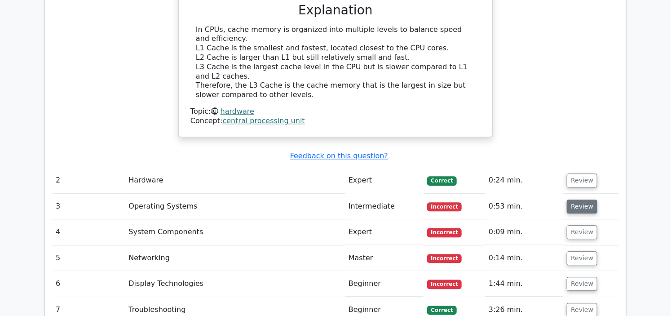
click at [587, 200] on button "Review" at bounding box center [582, 207] width 31 height 14
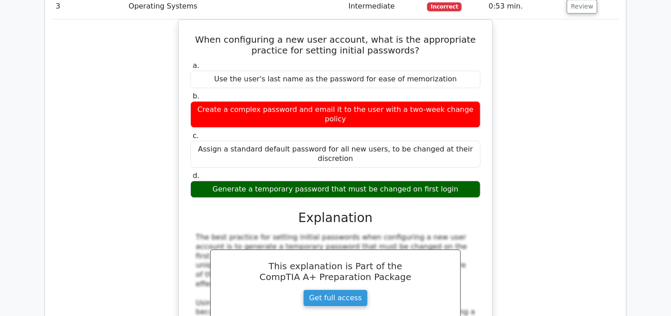
scroll to position [1348, 0]
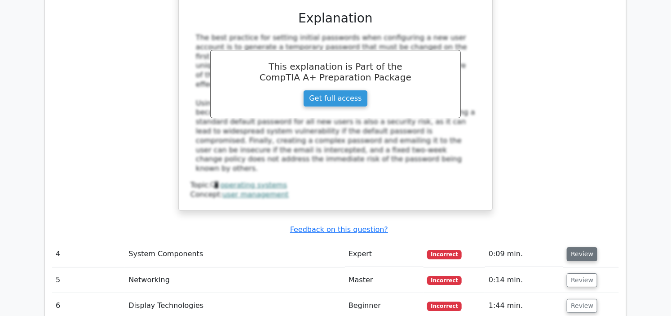
click at [581, 247] on button "Review" at bounding box center [582, 254] width 31 height 14
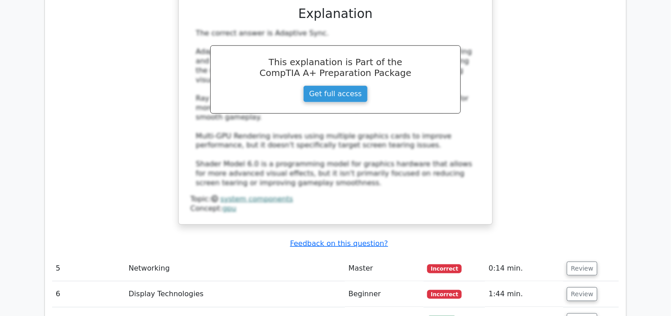
scroll to position [1798, 0]
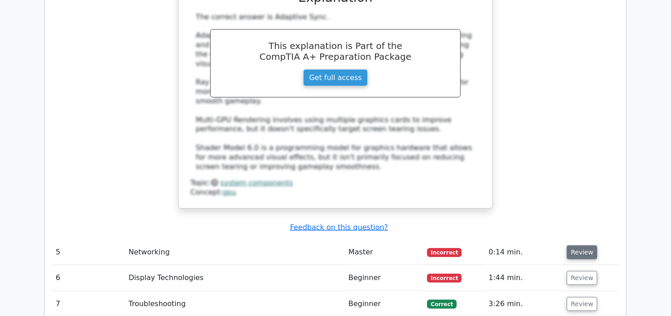
click at [578, 245] on button "Review" at bounding box center [582, 252] width 31 height 14
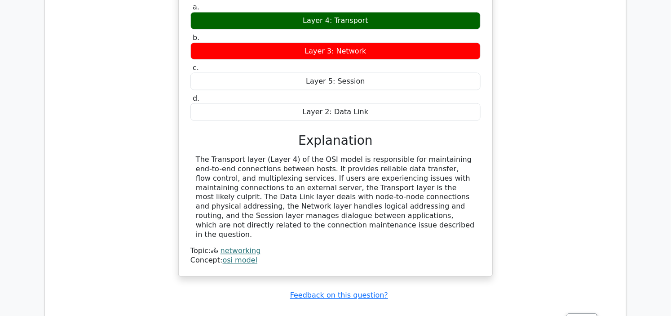
scroll to position [2197, 0]
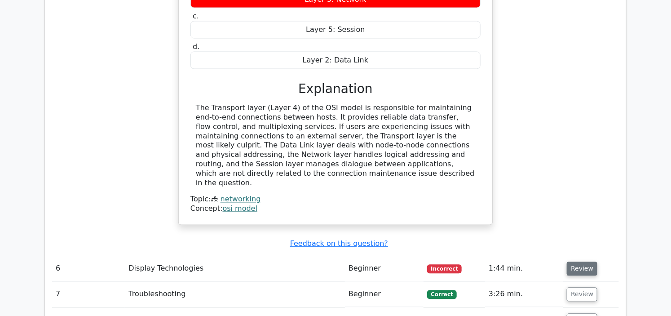
click at [578, 262] on button "Review" at bounding box center [582, 269] width 31 height 14
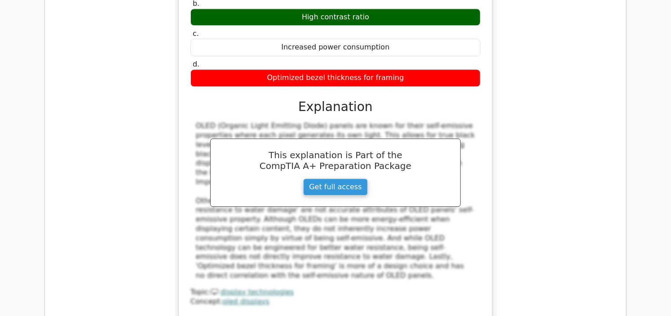
scroll to position [2596, 0]
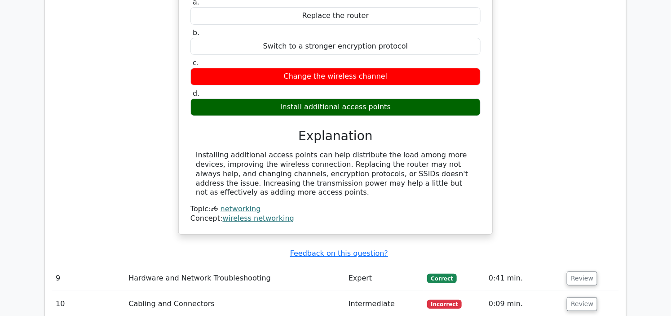
scroll to position [3046, 0]
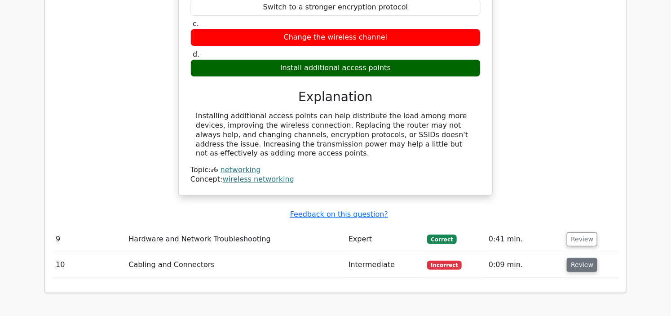
click at [576, 258] on button "Review" at bounding box center [582, 265] width 31 height 14
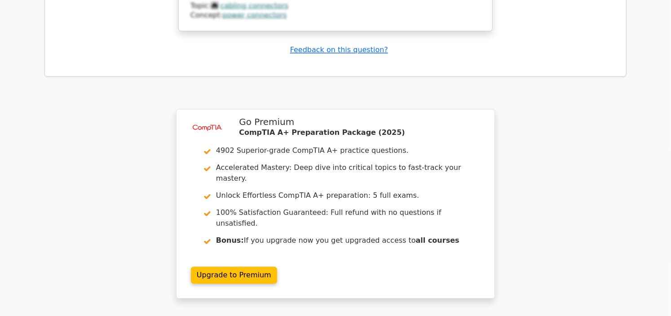
scroll to position [3745, 0]
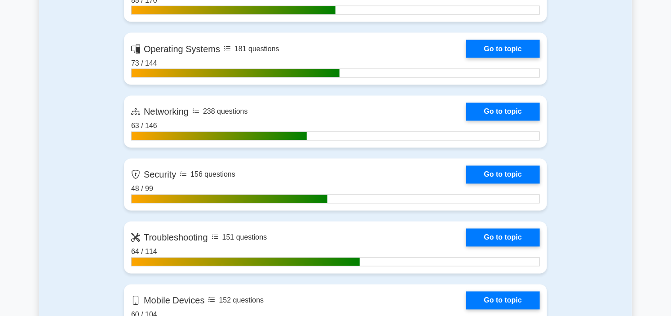
scroll to position [599, 0]
